Goal: Information Seeking & Learning: Learn about a topic

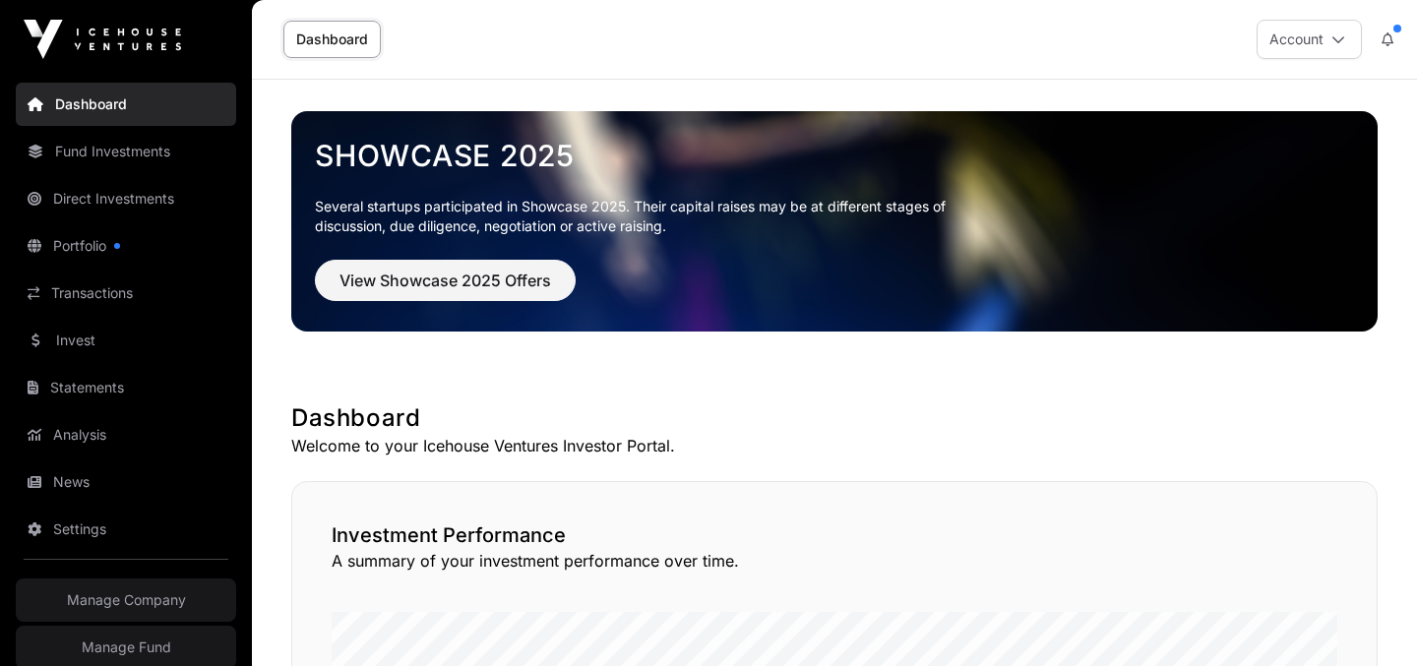
click at [119, 153] on link "Fund Investments" at bounding box center [126, 151] width 220 height 43
click at [136, 157] on link "Fund Investments" at bounding box center [126, 151] width 220 height 43
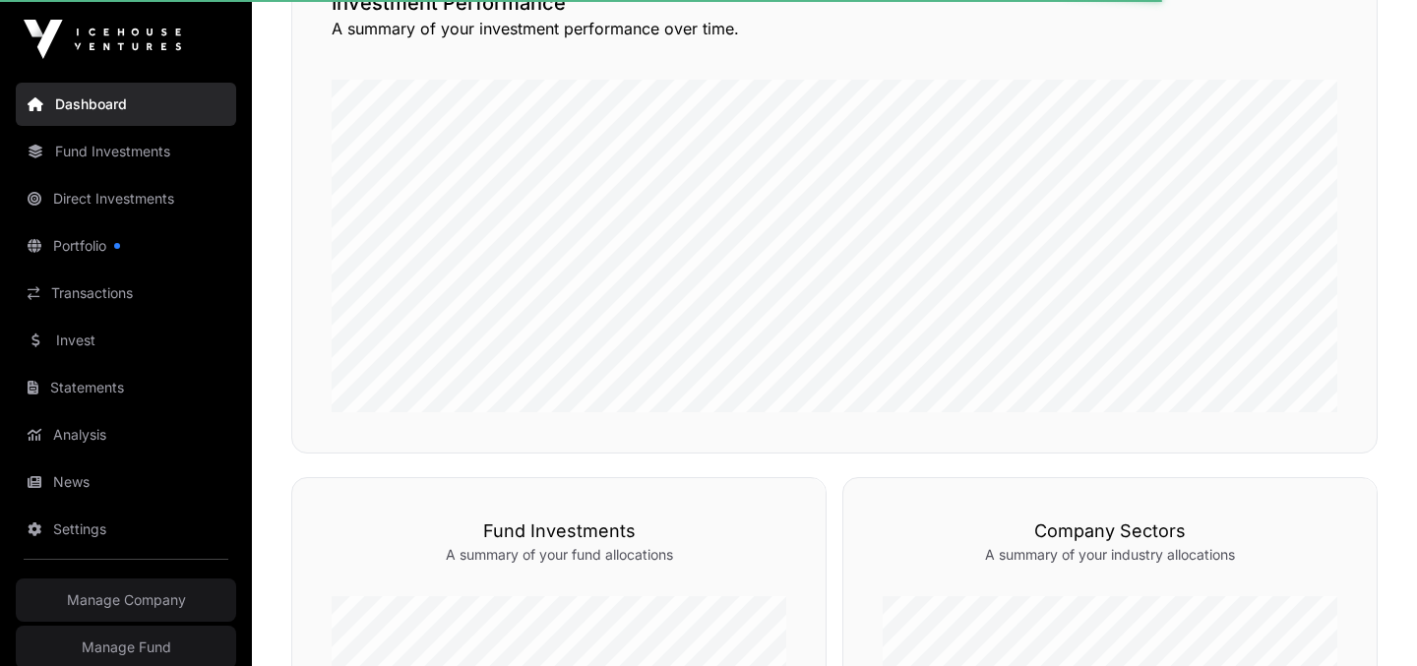
scroll to position [534, 0]
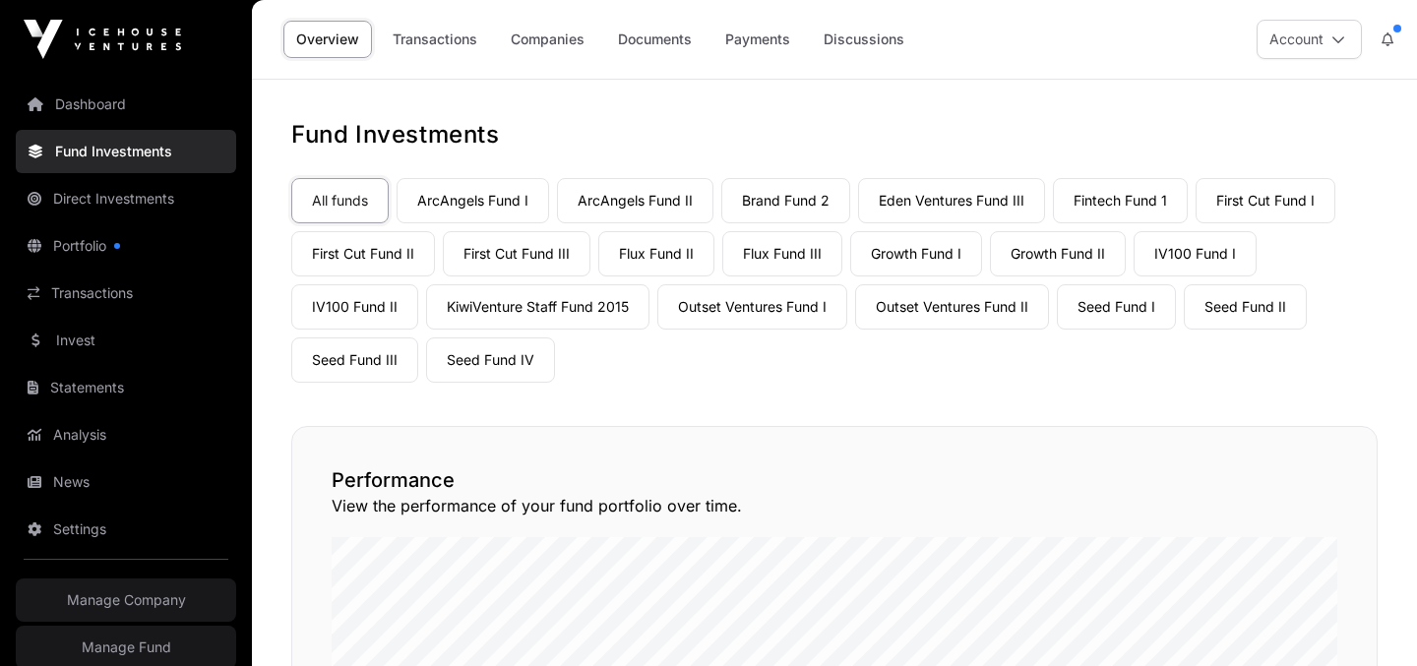
click at [1049, 251] on link "Growth Fund II" at bounding box center [1058, 253] width 136 height 45
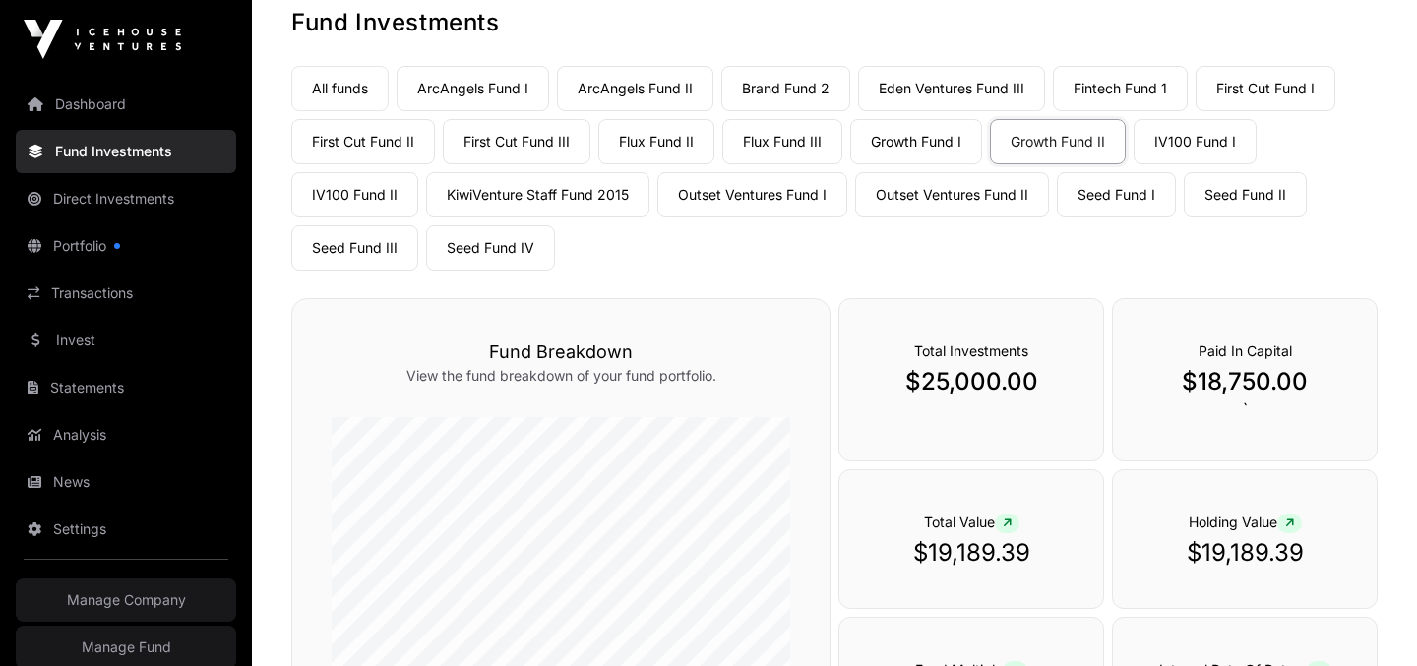
scroll to position [65, 0]
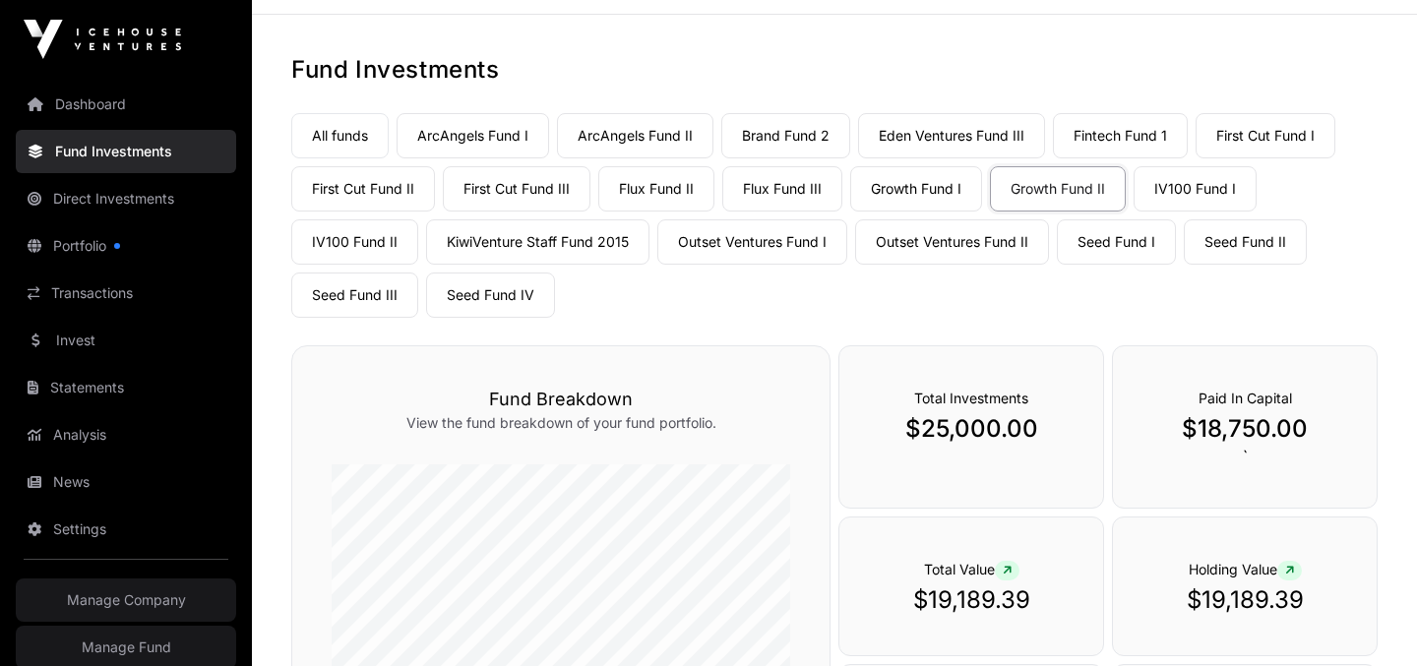
click at [954, 183] on link "Growth Fund I" at bounding box center [916, 188] width 132 height 45
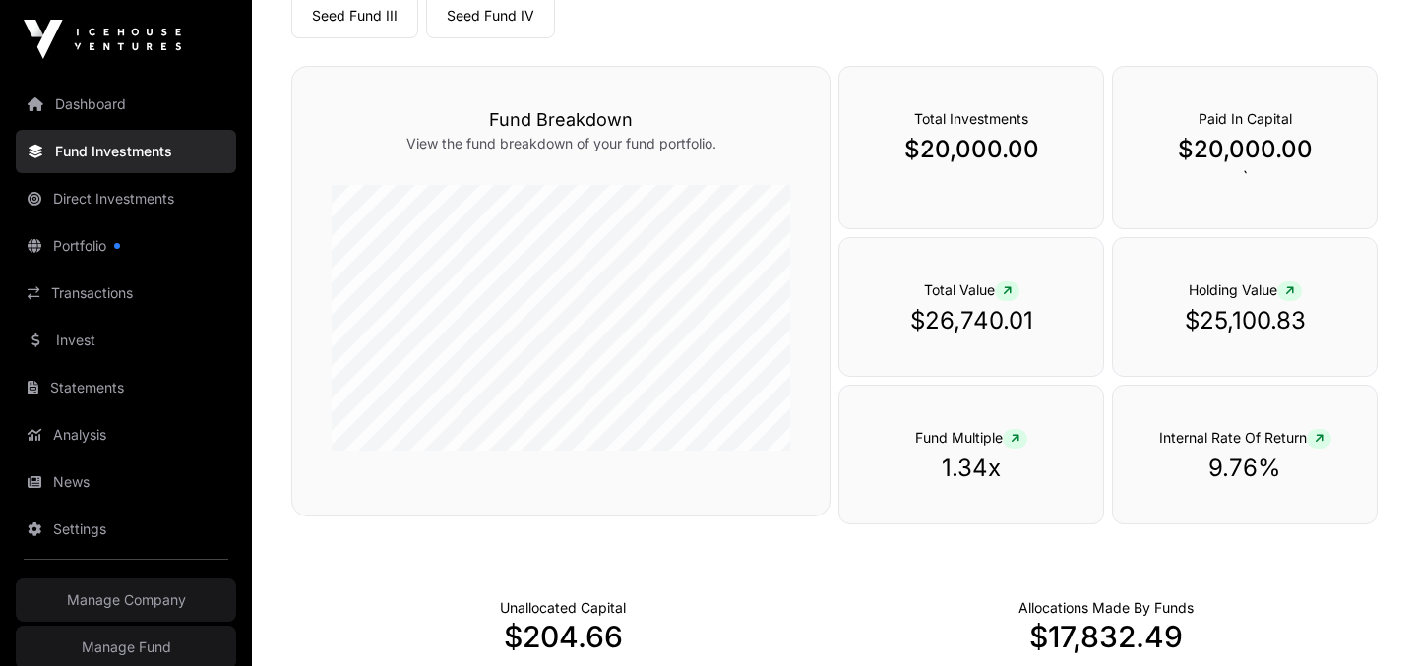
scroll to position [342, 0]
click at [1207, 321] on p "$25,100.83" at bounding box center [1244, 322] width 185 height 31
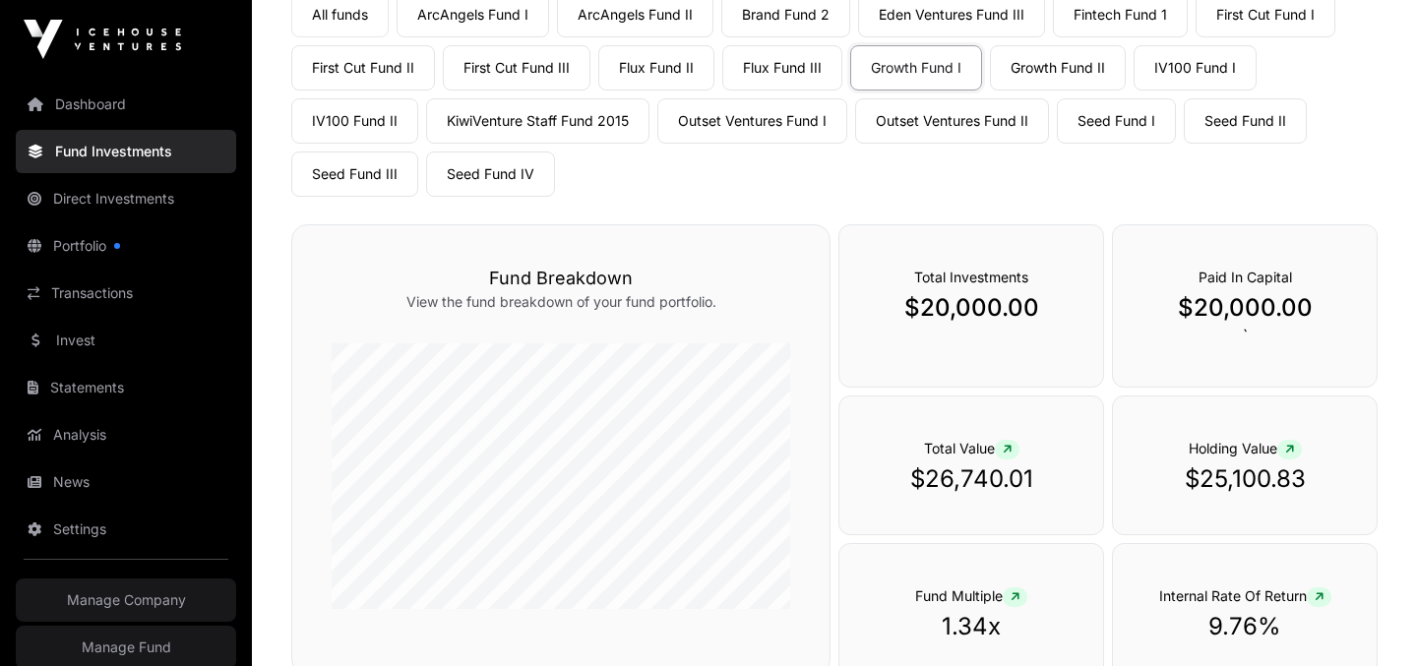
scroll to position [189, 0]
